Goal: Find specific page/section: Find specific page/section

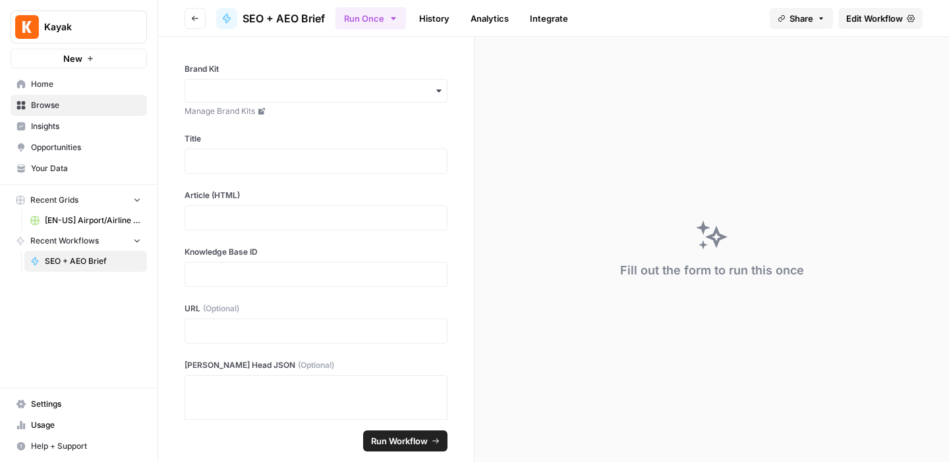
click at [67, 264] on span "SEO + AEO Brief" at bounding box center [93, 262] width 96 height 12
click at [190, 14] on button "Go back" at bounding box center [194, 18] width 21 height 21
click at [864, 19] on span "Edit Workflow" at bounding box center [874, 18] width 57 height 13
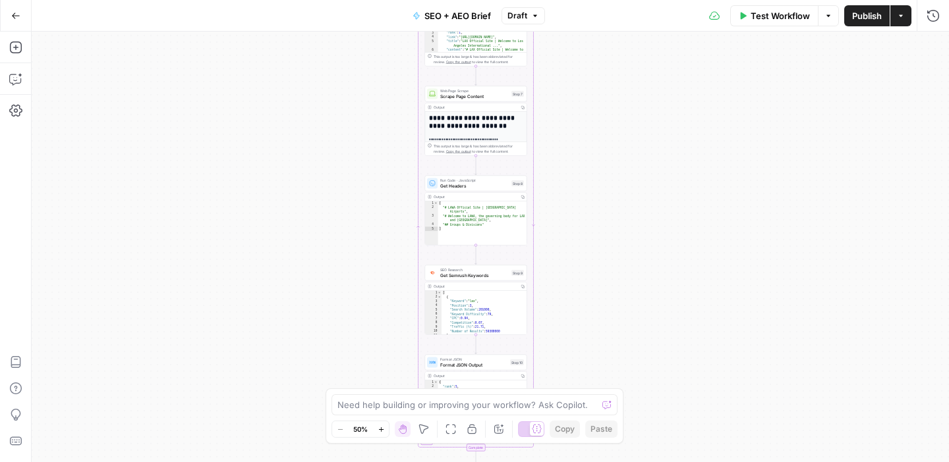
click at [377, 108] on div "Workflow Set Inputs Inputs Power Agent Identify target keywords - Fork Step 148…" at bounding box center [490, 247] width 917 height 431
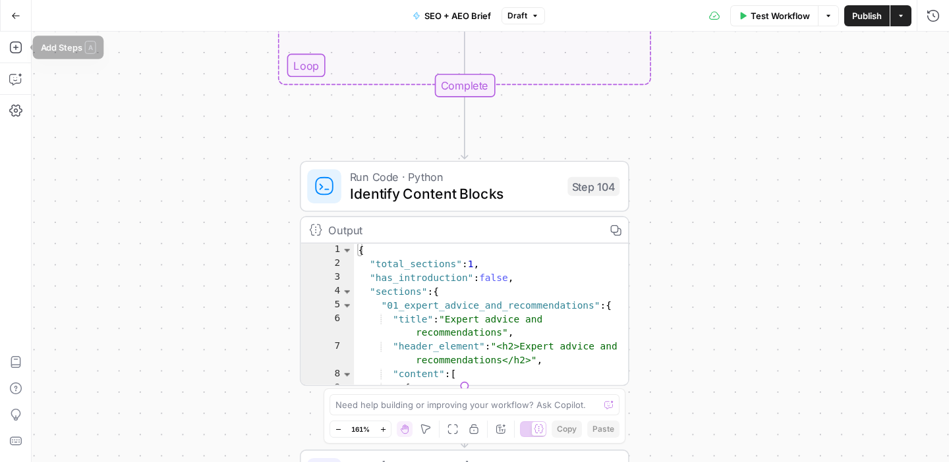
click at [14, 13] on icon "button" at bounding box center [15, 15] width 9 height 9
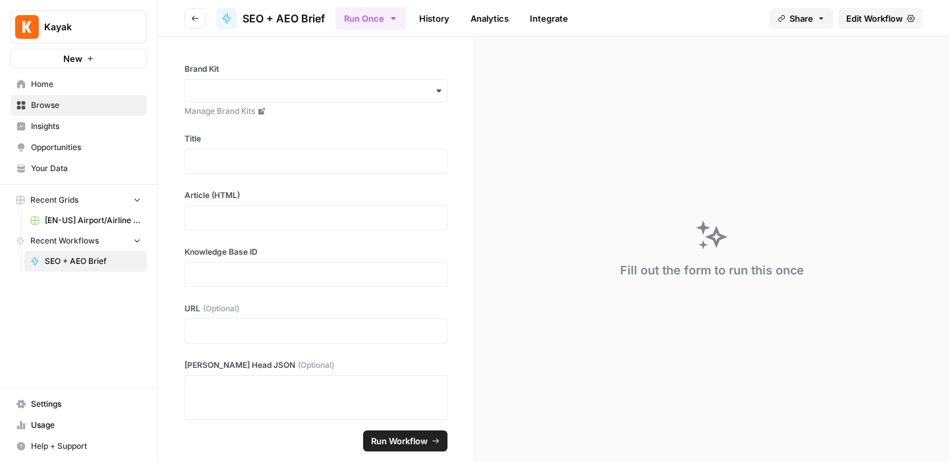
click at [72, 219] on span "[EN-US] Airport/Airline Content Refresh" at bounding box center [93, 221] width 96 height 12
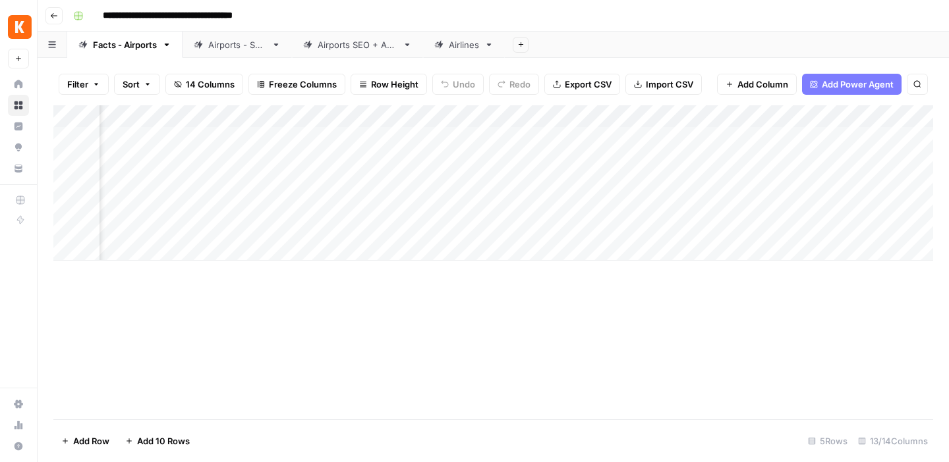
scroll to position [0, 964]
